Goal: Check status: Check status

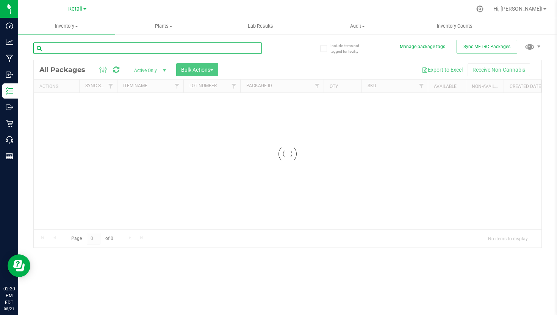
click at [130, 47] on input "text" at bounding box center [147, 47] width 228 height 11
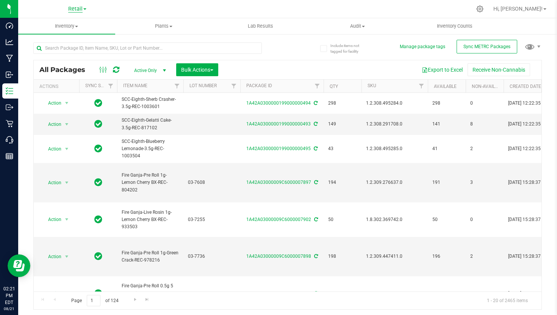
click at [79, 9] on span "Retail" at bounding box center [75, 9] width 14 height 7
click at [72, 28] on link "Cultivation" at bounding box center [77, 27] width 111 height 10
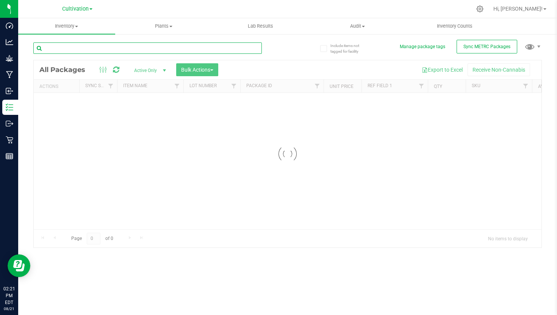
click at [78, 47] on input "text" at bounding box center [147, 47] width 228 height 11
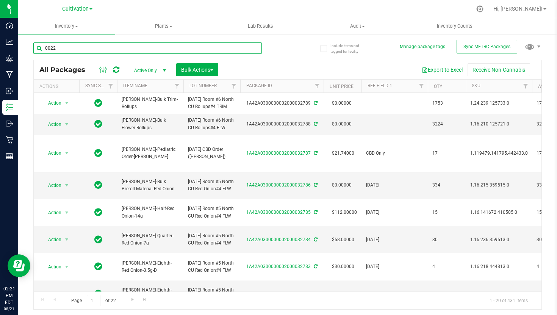
type input "0022"
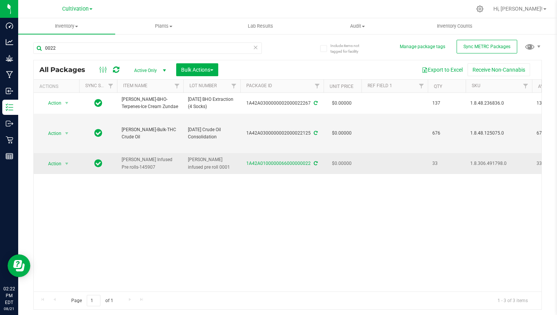
click at [316, 164] on icon at bounding box center [316, 163] width 4 height 5
